Goal: Navigation & Orientation: Find specific page/section

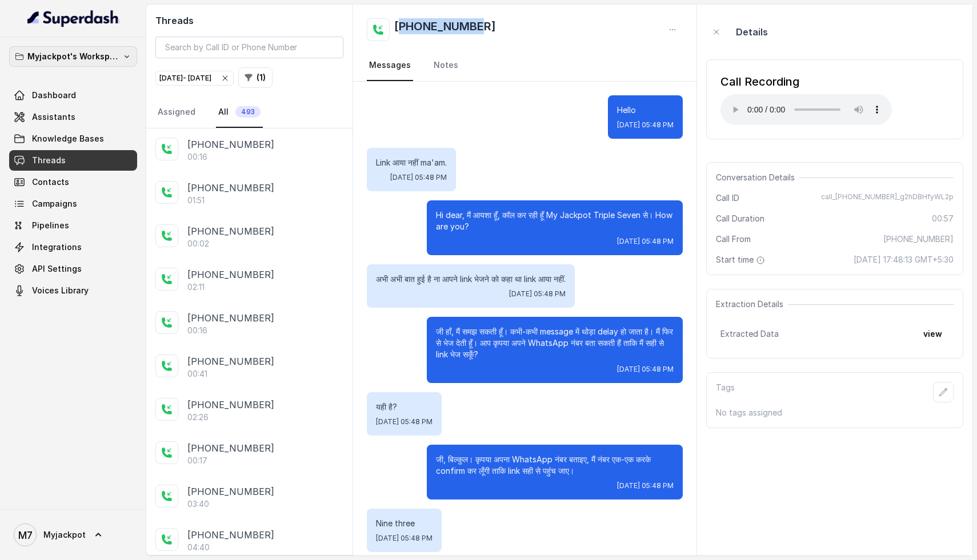
scroll to position [3938, 0]
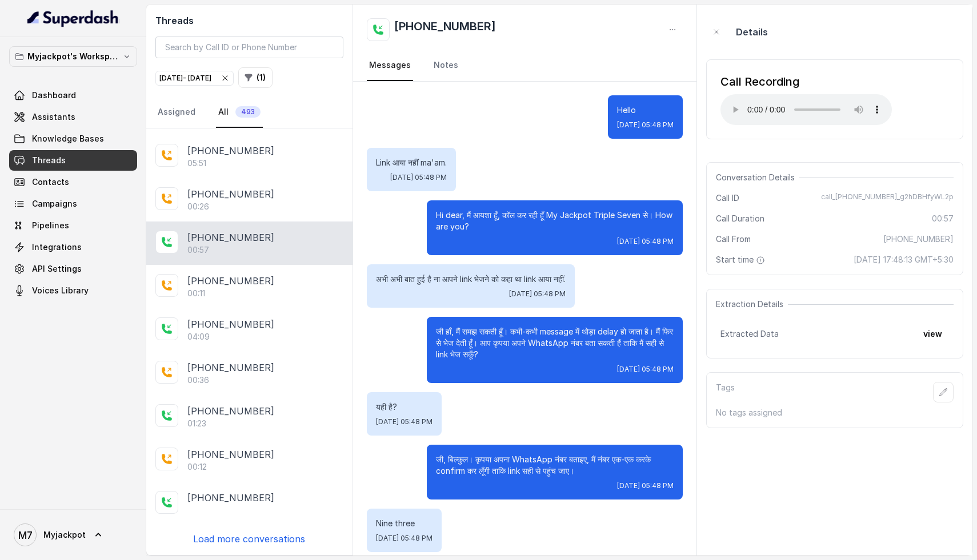
drag, startPoint x: 126, startPoint y: 20, endPoint x: 19, endPoint y: 23, distance: 106.3
click at [19, 23] on div at bounding box center [73, 18] width 146 height 37
click at [43, 23] on img at bounding box center [73, 18] width 92 height 18
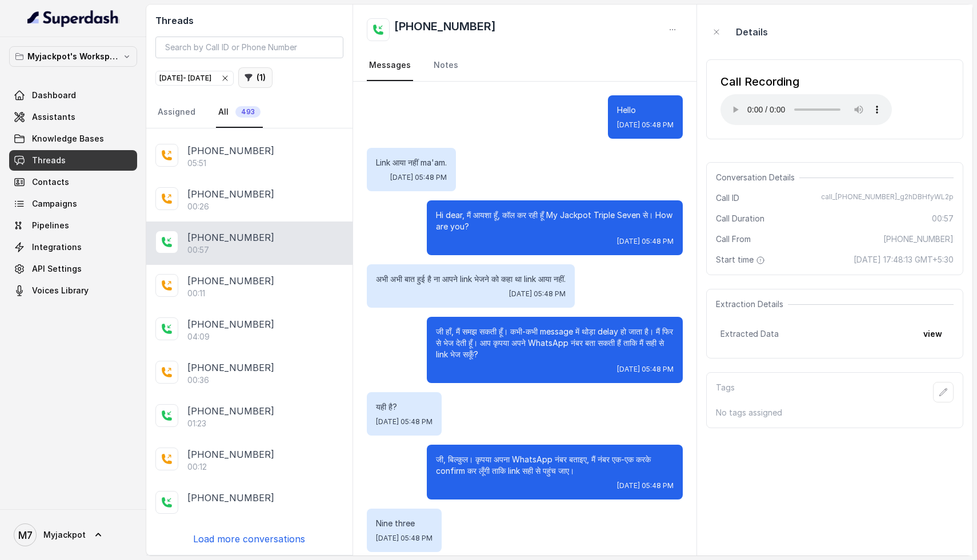
click at [253, 82] on icon "button" at bounding box center [248, 77] width 9 height 9
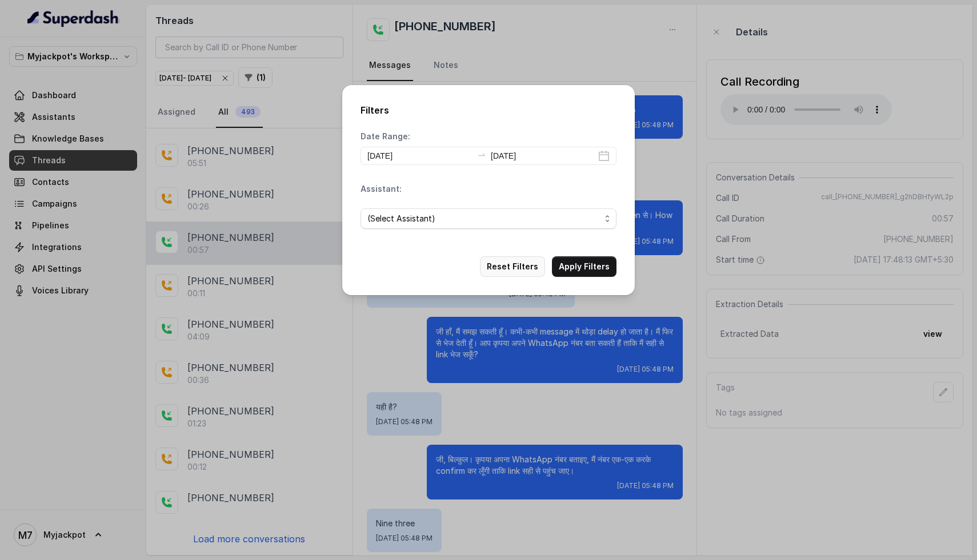
click at [521, 269] on button "Reset Filters" at bounding box center [512, 267] width 65 height 21
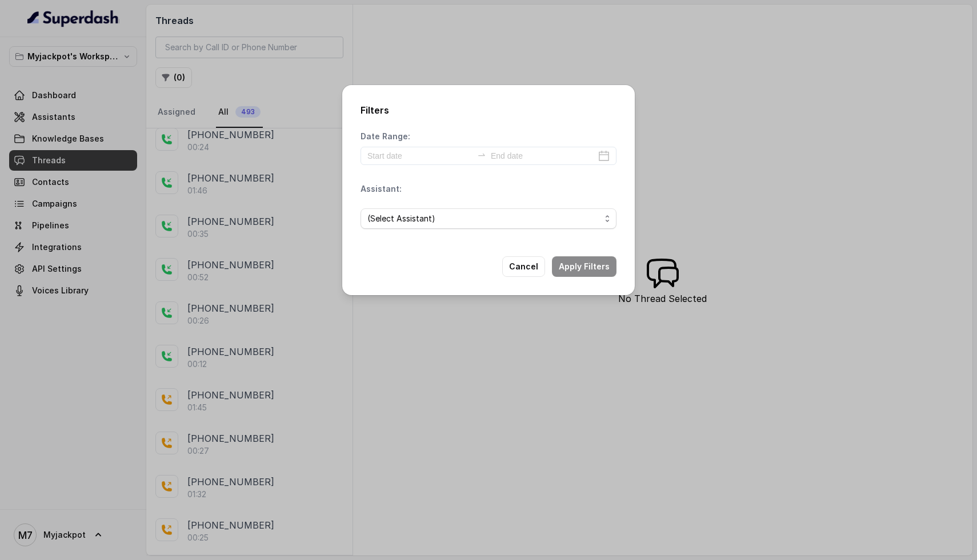
click at [60, 396] on div "Filters Date Range: Assistant: (Select Assistant) Cancel Apply Filters" at bounding box center [488, 280] width 977 height 560
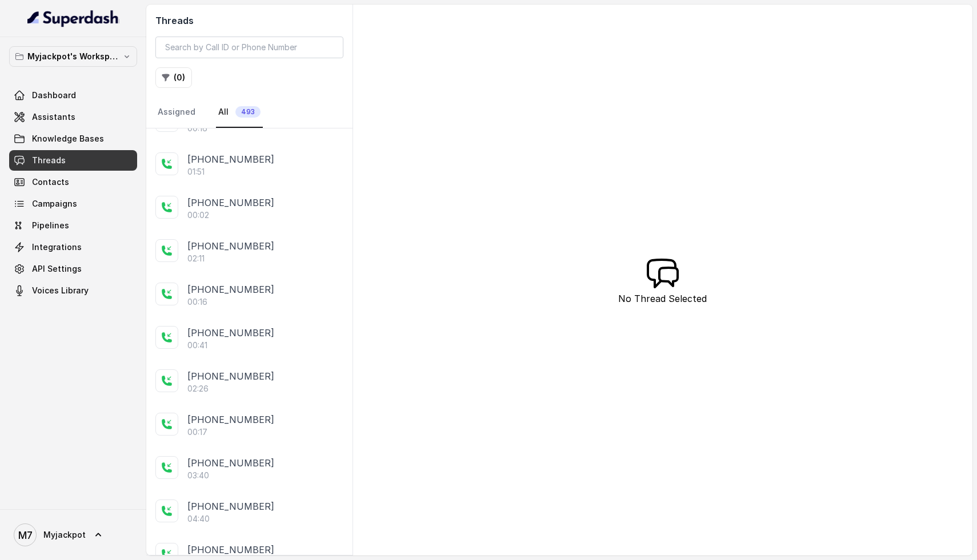
scroll to position [0, 0]
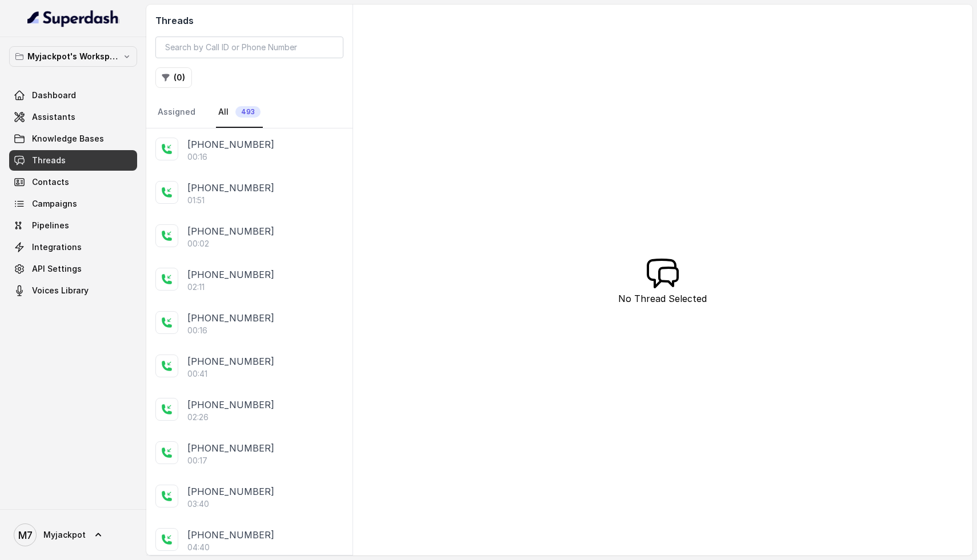
drag, startPoint x: 122, startPoint y: 22, endPoint x: 33, endPoint y: 31, distance: 90.1
click at [32, 31] on div at bounding box center [73, 18] width 146 height 37
click at [88, 194] on link "Campaigns" at bounding box center [73, 204] width 128 height 21
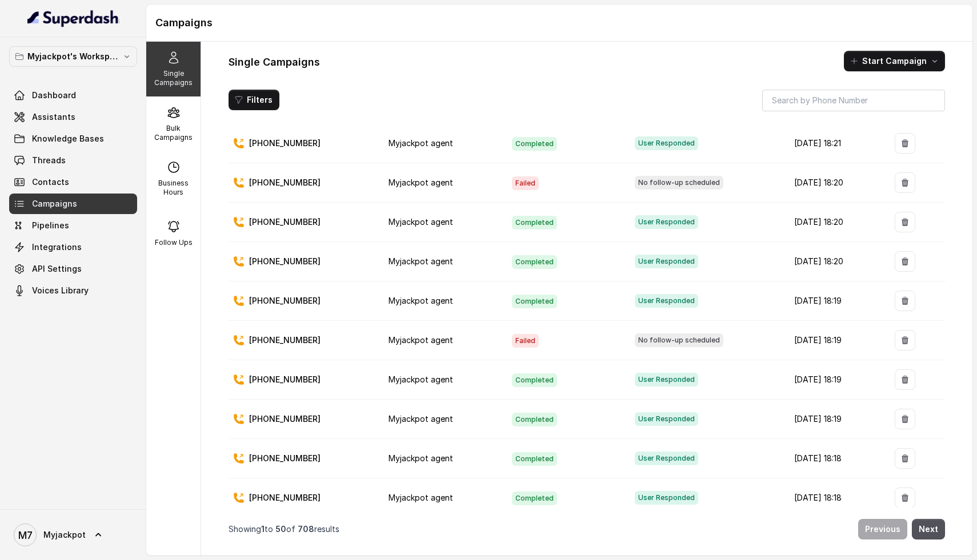
scroll to position [1177, 0]
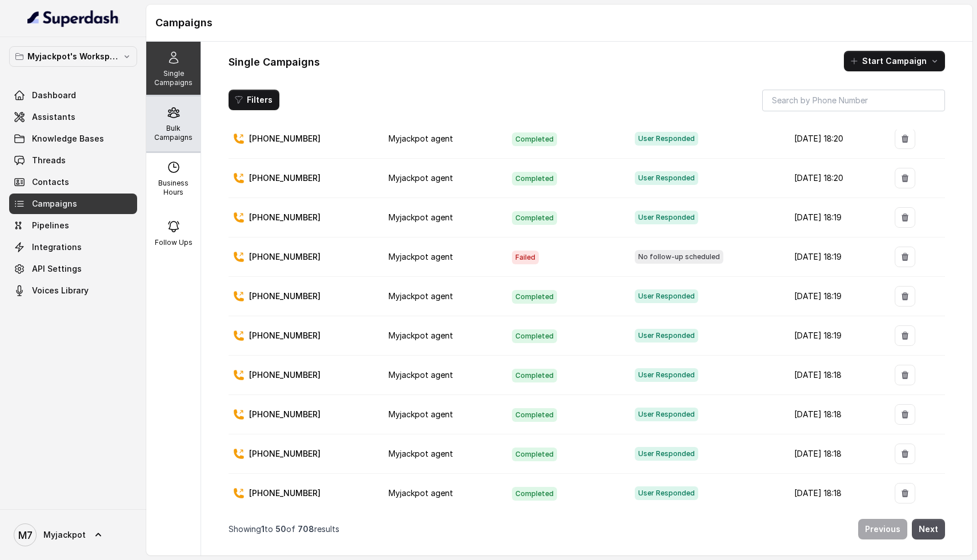
click at [155, 115] on div "Bulk Campaigns" at bounding box center [173, 124] width 54 height 55
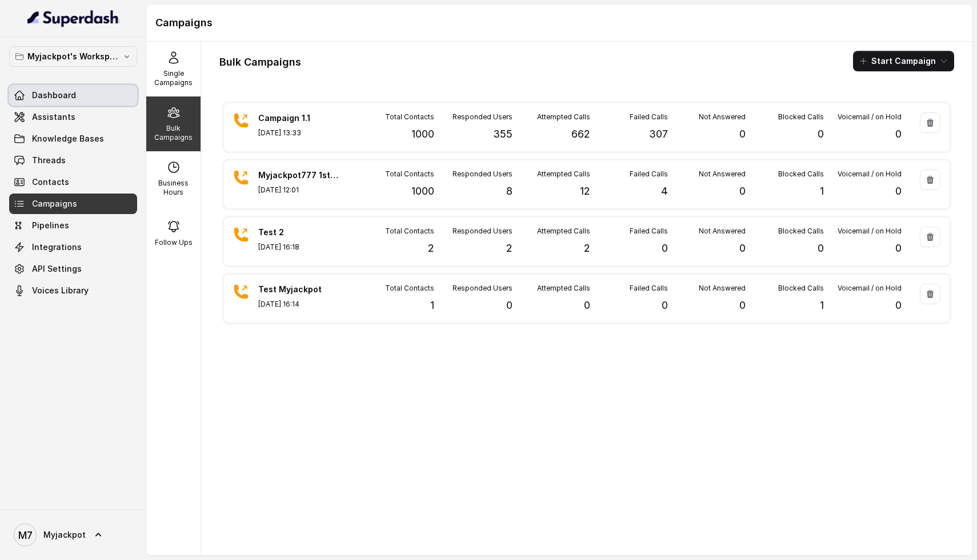
click at [67, 98] on span "Dashboard" at bounding box center [54, 95] width 44 height 11
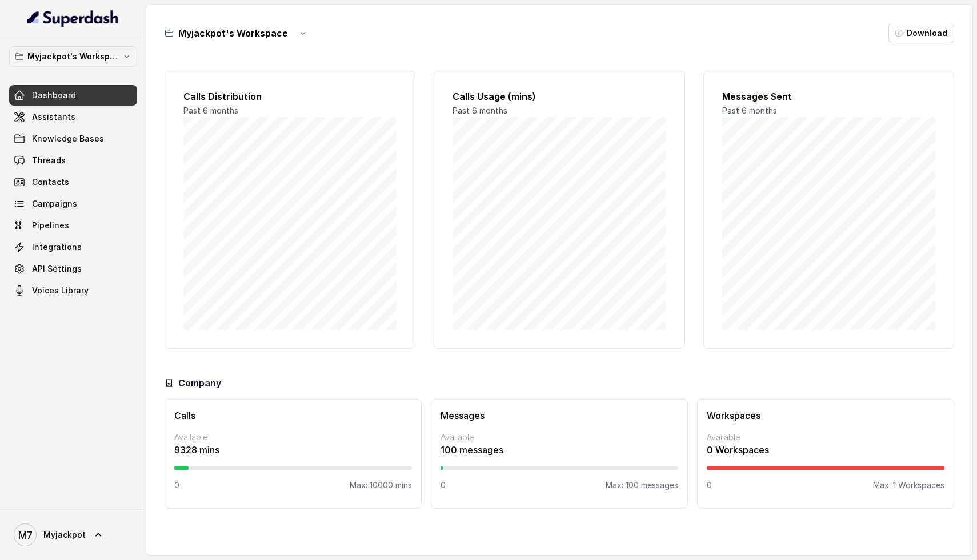
drag, startPoint x: 135, startPoint y: 23, endPoint x: 15, endPoint y: 21, distance: 120.6
click at [15, 21] on div at bounding box center [73, 18] width 146 height 37
click at [94, 42] on div "Myjackpot's Workspace Dashboard Assistants Knowledge Bases Threads Contacts Cam…" at bounding box center [73, 273] width 146 height 472
click at [65, 168] on link "Threads" at bounding box center [73, 160] width 128 height 21
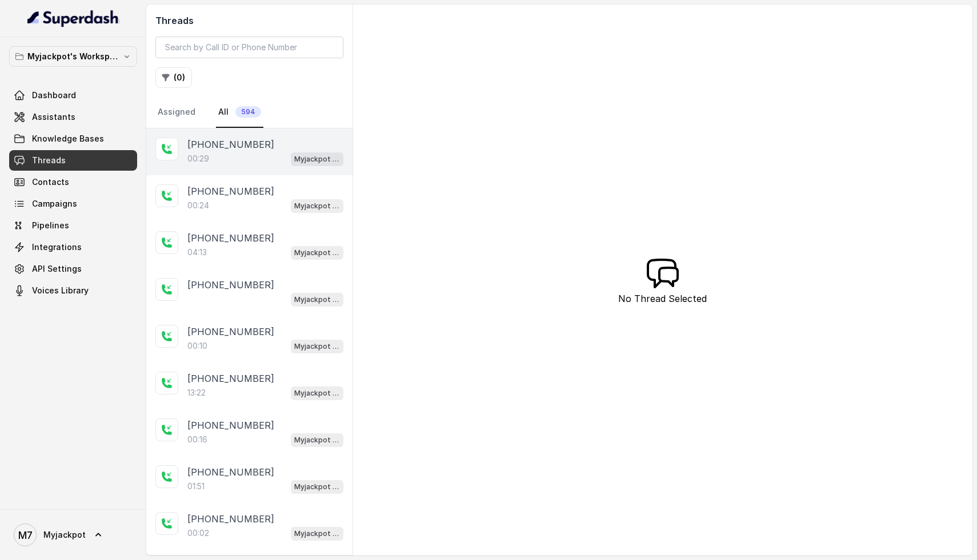
click at [235, 139] on p "[PHONE_NUMBER]" at bounding box center [230, 145] width 87 height 14
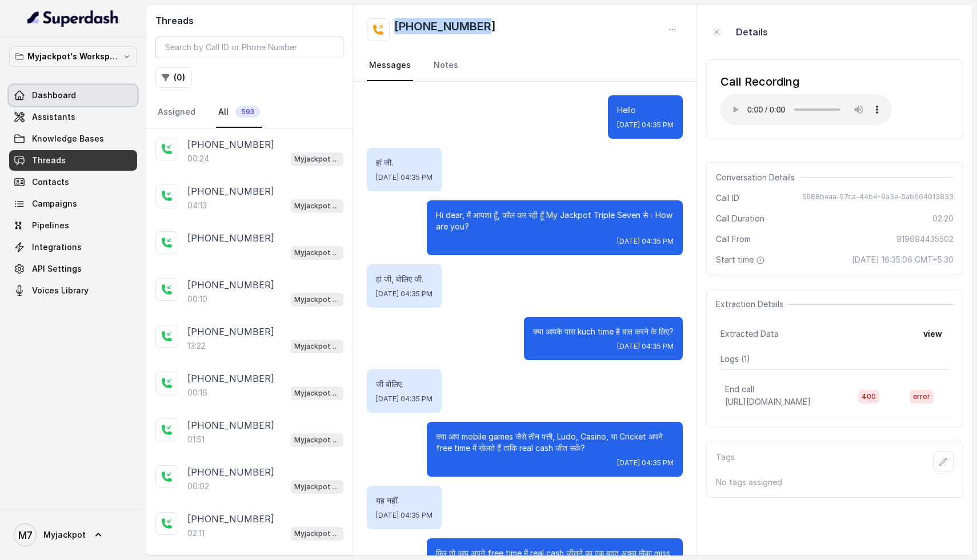
scroll to position [11245, 0]
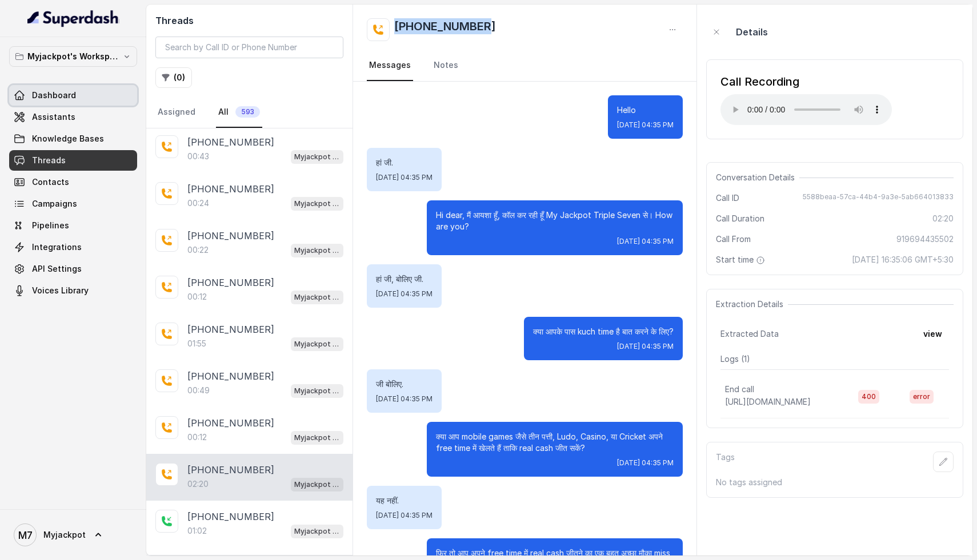
click at [93, 97] on link "Dashboard" at bounding box center [73, 95] width 128 height 21
